Goal: Navigation & Orientation: Find specific page/section

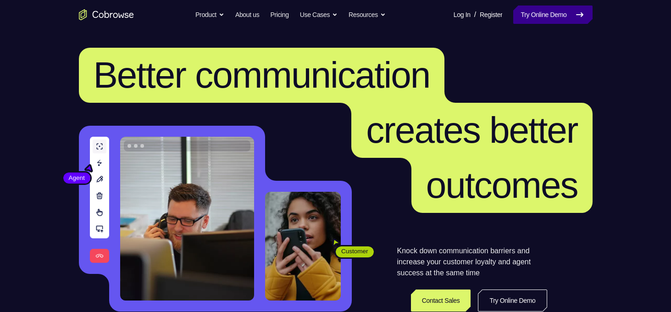
click at [543, 7] on link "Try Online Demo" at bounding box center [552, 15] width 79 height 18
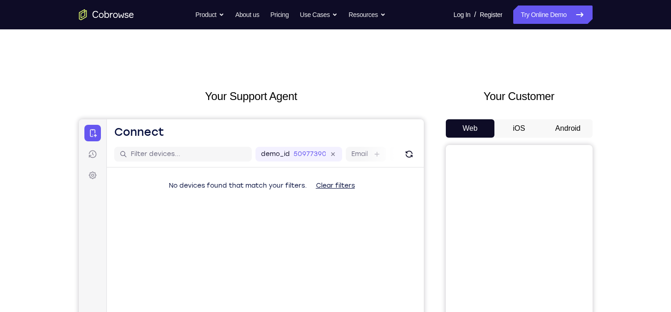
click at [552, 133] on button "Android" at bounding box center [567, 128] width 49 height 18
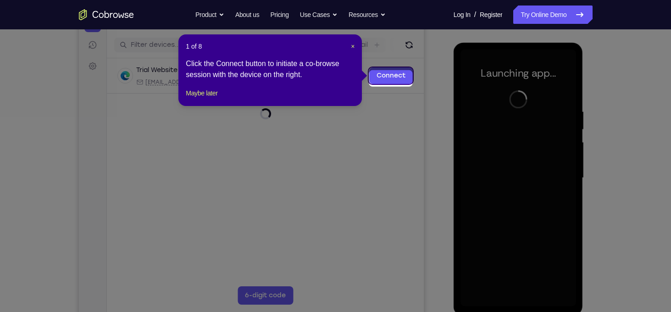
scroll to position [116, 0]
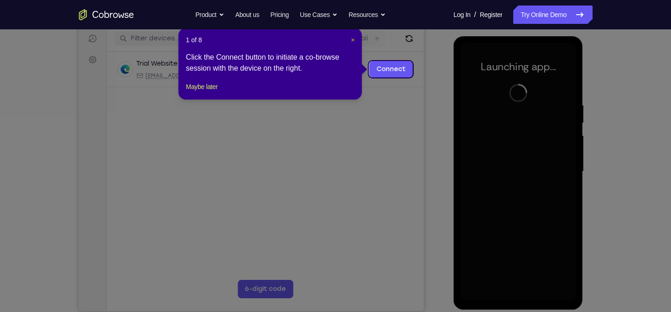
click at [351, 42] on span "×" at bounding box center [353, 39] width 4 height 7
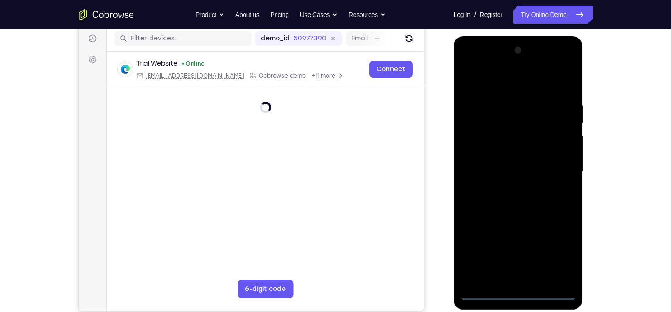
click at [514, 293] on div at bounding box center [518, 171] width 116 height 257
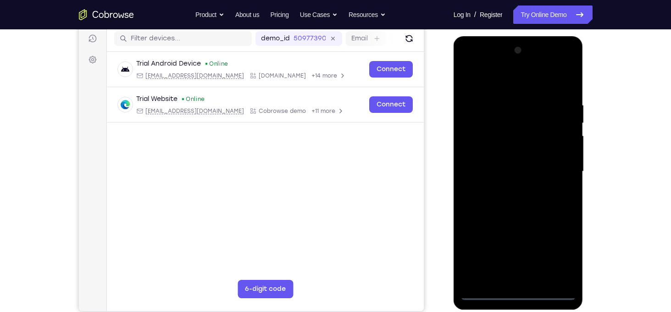
click at [560, 253] on div at bounding box center [518, 171] width 116 height 257
click at [516, 86] on div at bounding box center [518, 171] width 116 height 257
click at [555, 163] on div at bounding box center [518, 171] width 116 height 257
click at [507, 188] on div at bounding box center [518, 171] width 116 height 257
click at [497, 165] on div at bounding box center [518, 171] width 116 height 257
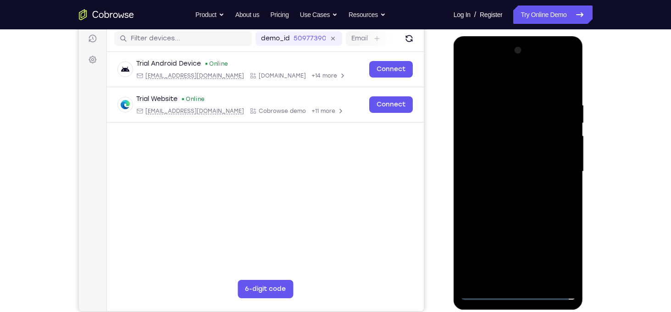
click at [551, 258] on div at bounding box center [518, 171] width 116 height 257
click at [538, 227] on div at bounding box center [518, 171] width 116 height 257
click at [475, 240] on div at bounding box center [518, 171] width 116 height 257
click at [530, 259] on div at bounding box center [518, 171] width 116 height 257
click at [496, 242] on div at bounding box center [518, 171] width 116 height 257
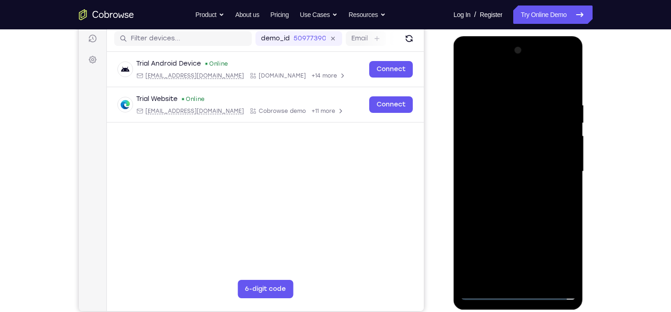
click at [489, 224] on div at bounding box center [518, 171] width 116 height 257
click at [563, 242] on div at bounding box center [518, 171] width 116 height 257
click at [473, 222] on div at bounding box center [518, 171] width 116 height 257
click at [473, 243] on div at bounding box center [518, 171] width 116 height 257
click at [529, 246] on div at bounding box center [518, 171] width 116 height 257
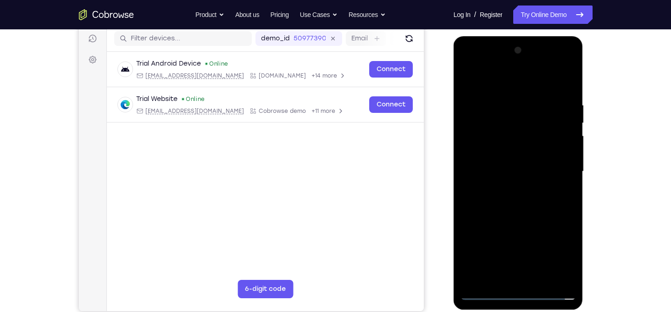
click at [488, 225] on div at bounding box center [518, 171] width 116 height 257
click at [498, 240] on div at bounding box center [518, 171] width 116 height 257
click at [469, 274] on div at bounding box center [518, 171] width 116 height 257
click at [476, 225] on div at bounding box center [518, 171] width 116 height 257
click at [498, 151] on div at bounding box center [518, 171] width 116 height 257
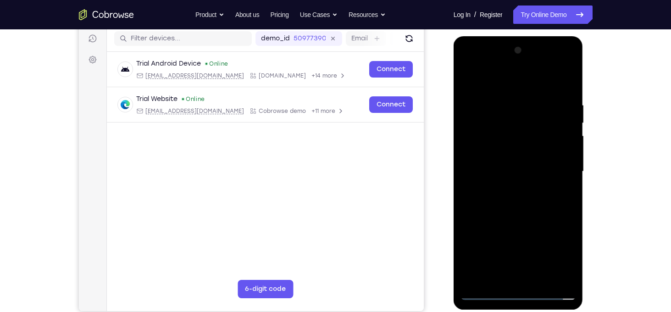
click at [468, 210] on div at bounding box center [518, 171] width 116 height 257
drag, startPoint x: 479, startPoint y: 212, endPoint x: 492, endPoint y: 214, distance: 13.4
click at [492, 214] on div at bounding box center [518, 171] width 116 height 257
click at [502, 213] on div at bounding box center [518, 171] width 116 height 257
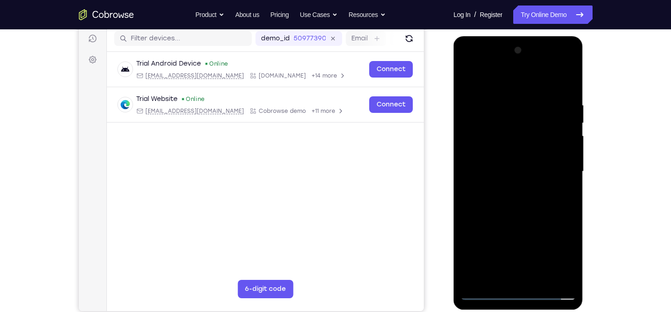
click at [511, 213] on div at bounding box center [518, 171] width 116 height 257
click at [527, 216] on div at bounding box center [518, 171] width 116 height 257
click at [532, 215] on div at bounding box center [518, 171] width 116 height 257
click at [548, 213] on div at bounding box center [518, 171] width 116 height 257
click at [562, 213] on div at bounding box center [518, 171] width 116 height 257
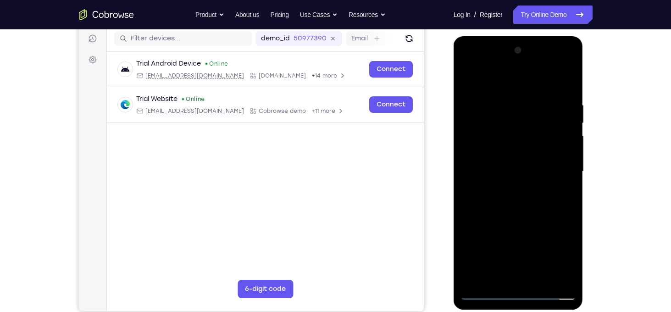
click at [469, 211] on div at bounding box center [518, 171] width 116 height 257
click at [477, 212] on div at bounding box center [518, 171] width 116 height 257
click at [488, 211] on div at bounding box center [518, 171] width 116 height 257
click at [505, 210] on div at bounding box center [518, 171] width 116 height 257
click at [513, 210] on div at bounding box center [518, 171] width 116 height 257
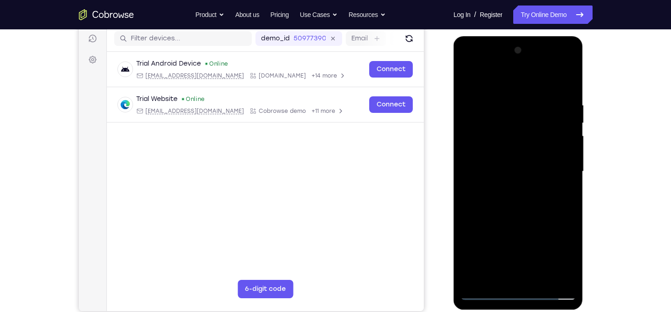
click at [523, 211] on div at bounding box center [518, 171] width 116 height 257
click at [534, 212] on div at bounding box center [518, 171] width 116 height 257
click at [546, 214] on div at bounding box center [518, 171] width 116 height 257
click at [557, 213] on div at bounding box center [518, 171] width 116 height 257
click at [552, 258] on div at bounding box center [518, 171] width 116 height 257
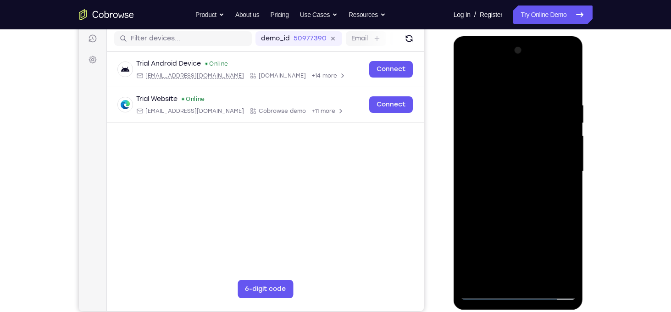
click at [552, 258] on div at bounding box center [518, 171] width 116 height 257
click at [512, 172] on div at bounding box center [518, 171] width 116 height 257
click at [499, 201] on div at bounding box center [518, 171] width 116 height 257
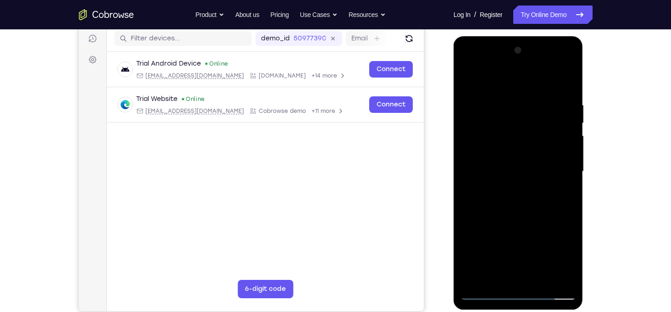
click at [505, 201] on div at bounding box center [518, 171] width 116 height 257
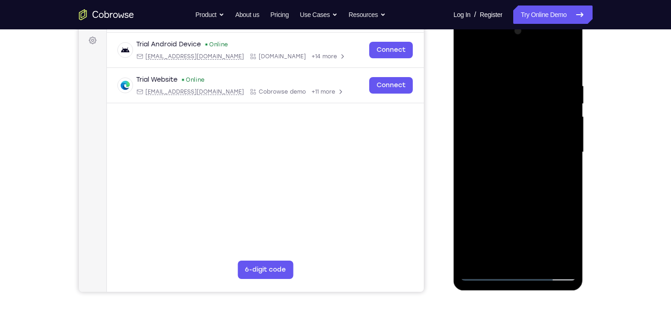
scroll to position [137, 0]
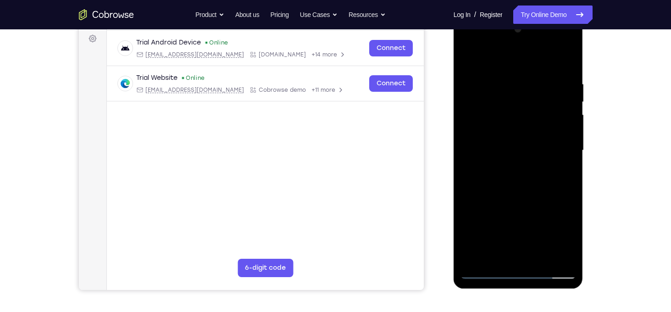
click at [542, 190] on div at bounding box center [518, 150] width 116 height 257
click at [562, 259] on div at bounding box center [518, 150] width 116 height 257
click at [547, 117] on div at bounding box center [518, 150] width 116 height 257
click at [559, 176] on div at bounding box center [518, 150] width 116 height 257
click at [483, 114] on div at bounding box center [518, 150] width 116 height 257
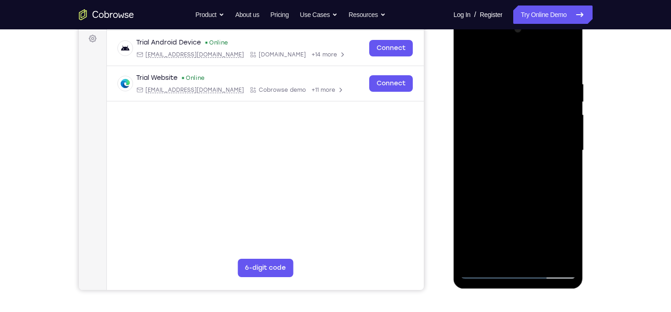
click at [480, 109] on div at bounding box center [518, 150] width 116 height 257
click at [518, 188] on div at bounding box center [518, 150] width 116 height 257
click at [553, 149] on div at bounding box center [518, 150] width 116 height 257
drag, startPoint x: 553, startPoint y: 149, endPoint x: 551, endPoint y: 114, distance: 34.5
click at [551, 114] on div at bounding box center [518, 150] width 116 height 257
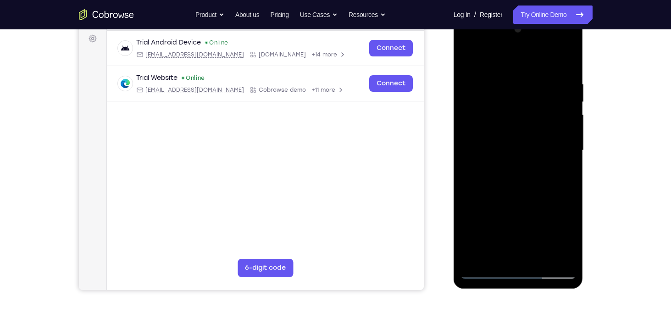
click at [485, 275] on div at bounding box center [518, 150] width 116 height 257
click at [479, 107] on div at bounding box center [518, 150] width 116 height 257
click at [495, 106] on div at bounding box center [518, 150] width 116 height 257
click at [572, 244] on div at bounding box center [518, 150] width 116 height 257
click at [488, 210] on div at bounding box center [518, 150] width 116 height 257
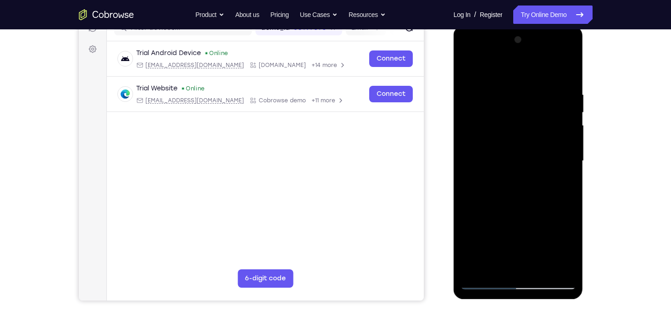
scroll to position [123, 0]
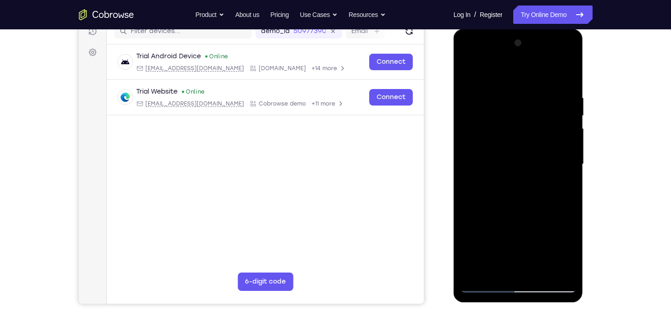
click at [568, 166] on div at bounding box center [518, 164] width 116 height 257
click at [571, 165] on div at bounding box center [518, 164] width 116 height 257
click at [466, 166] on div at bounding box center [518, 164] width 116 height 257
click at [485, 286] on div at bounding box center [518, 164] width 116 height 257
click at [512, 231] on div at bounding box center [518, 164] width 116 height 257
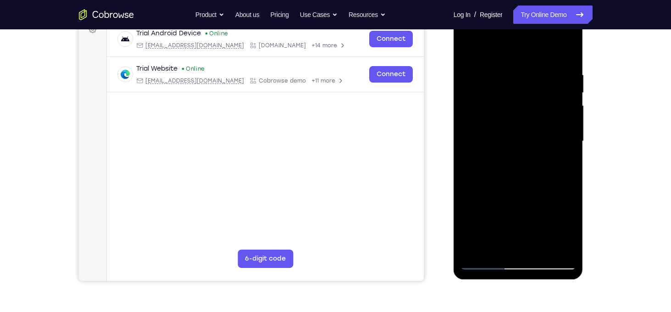
scroll to position [161, 0]
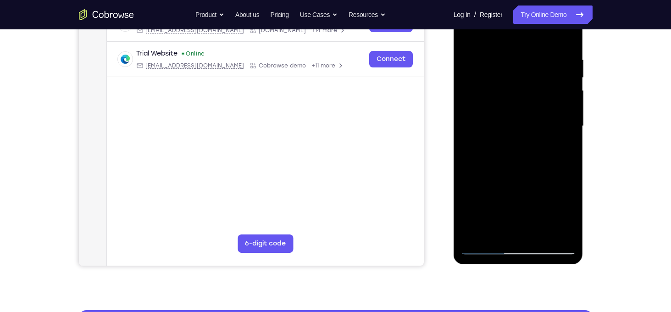
click at [486, 249] on div at bounding box center [518, 126] width 116 height 257
click at [475, 104] on div at bounding box center [518, 126] width 116 height 257
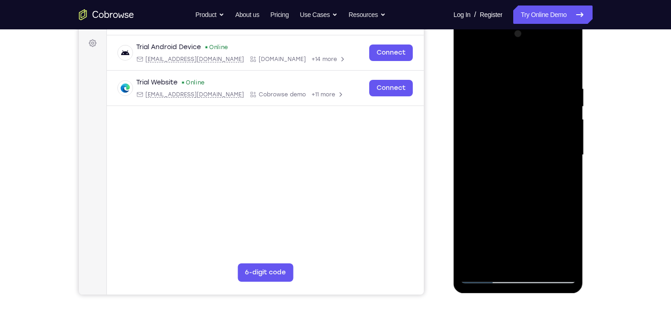
click at [477, 136] on div at bounding box center [518, 155] width 116 height 257
click at [497, 264] on div at bounding box center [518, 155] width 116 height 257
click at [509, 61] on div at bounding box center [518, 155] width 116 height 257
click at [507, 100] on div at bounding box center [518, 155] width 116 height 257
drag, startPoint x: 535, startPoint y: 220, endPoint x: 528, endPoint y: 128, distance: 92.4
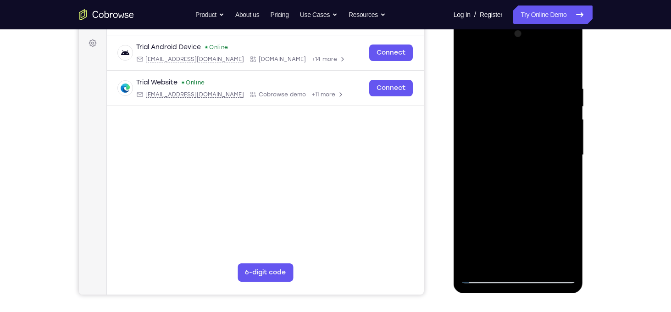
click at [528, 128] on div at bounding box center [518, 155] width 116 height 257
drag, startPoint x: 529, startPoint y: 204, endPoint x: 526, endPoint y: 119, distance: 85.8
click at [526, 119] on div at bounding box center [518, 155] width 116 height 257
drag, startPoint x: 551, startPoint y: 114, endPoint x: 536, endPoint y: 243, distance: 130.5
click at [536, 243] on div at bounding box center [518, 155] width 116 height 257
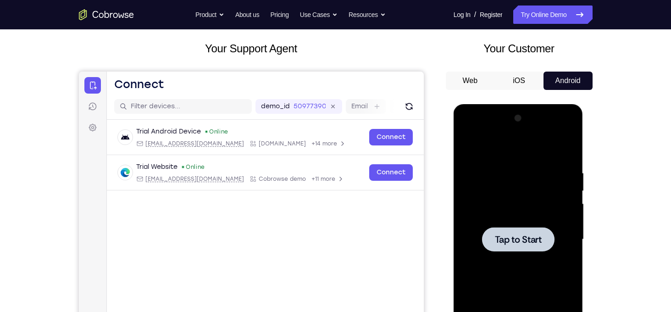
scroll to position [40, 0]
